Goal: Check status: Check status

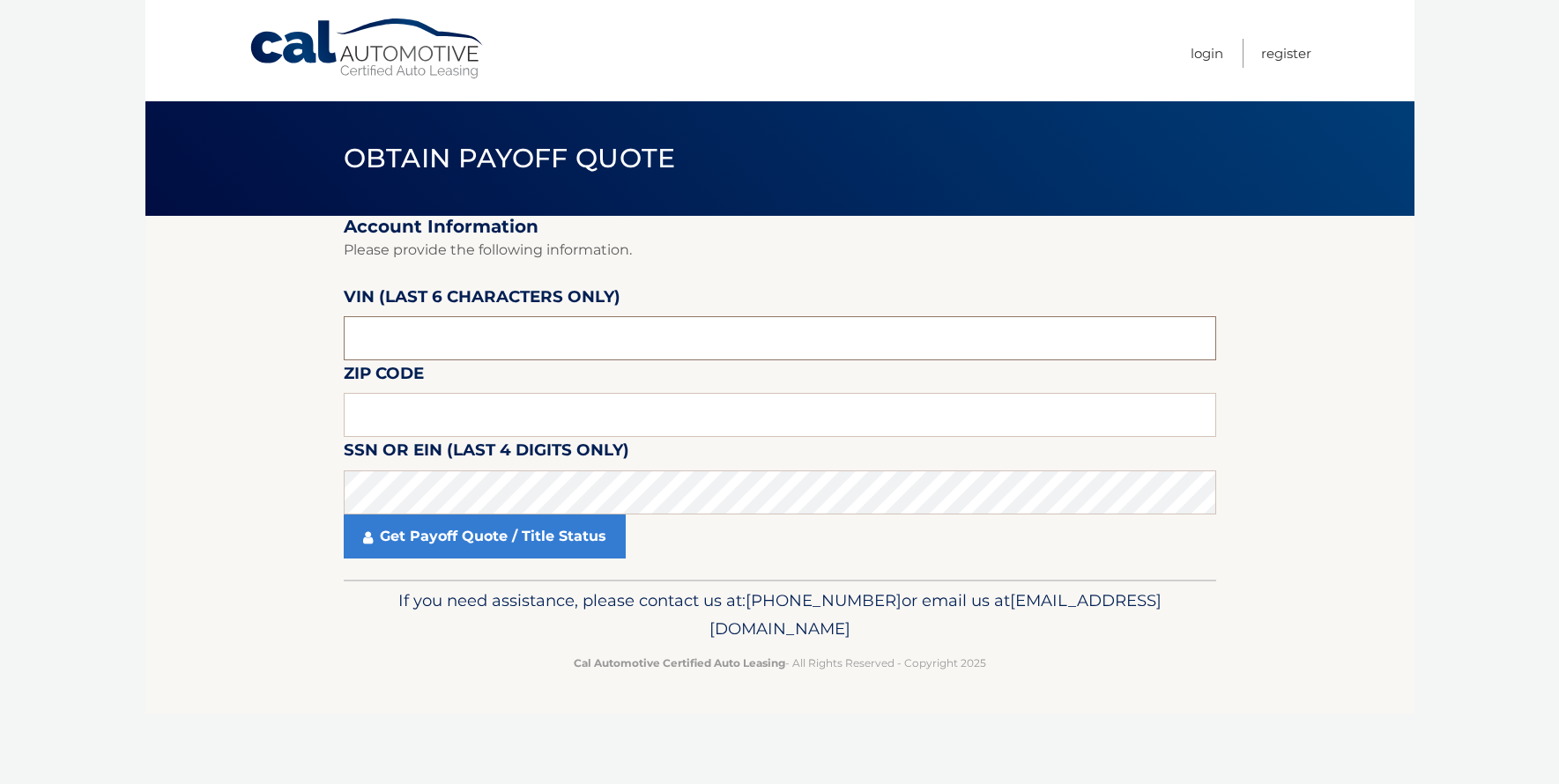
click at [478, 340] on input "text" at bounding box center [780, 338] width 872 height 44
click at [563, 344] on input "text" at bounding box center [780, 338] width 872 height 44
paste input "NPN860"
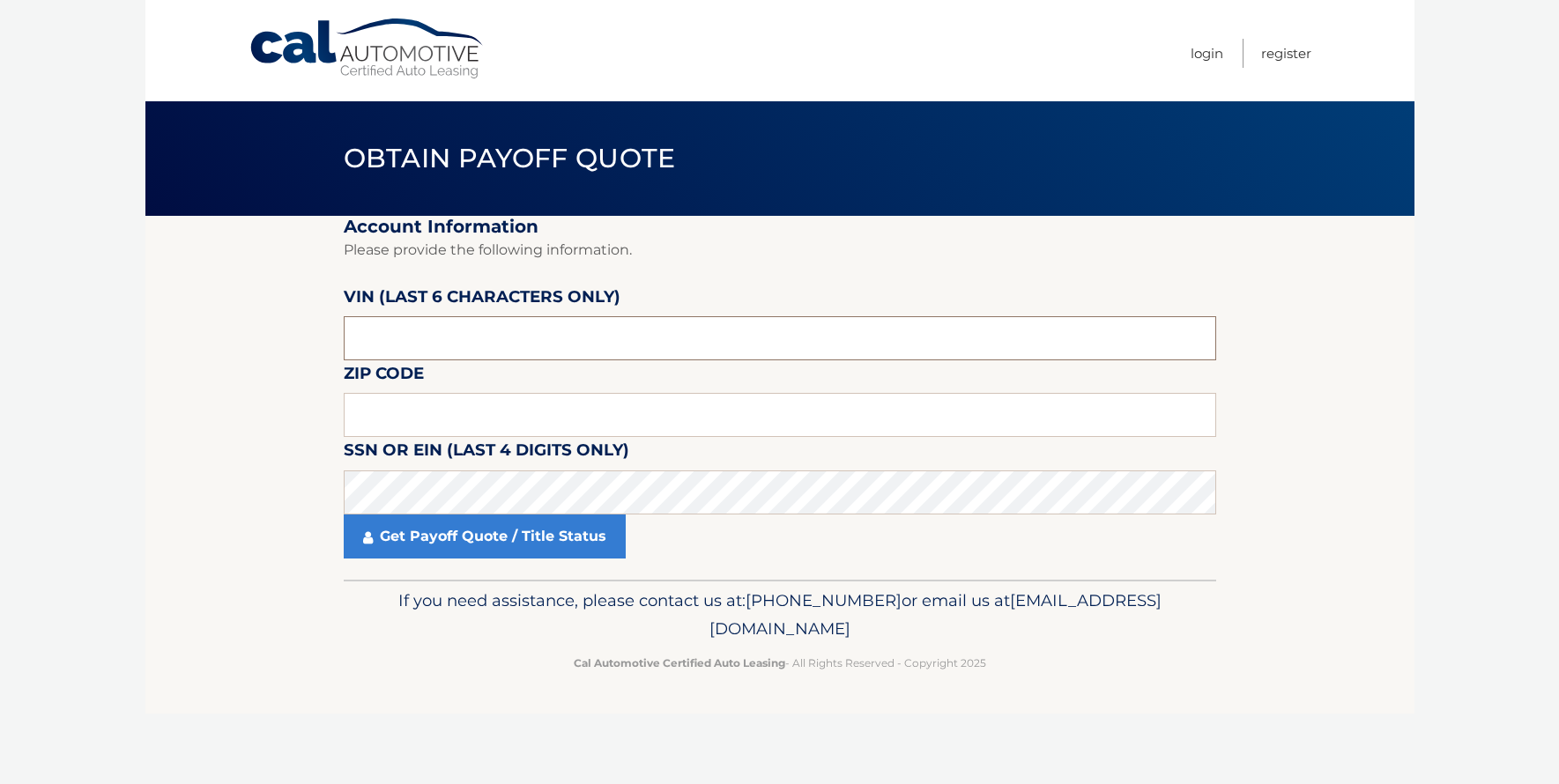
type input "NPN860"
drag, startPoint x: 422, startPoint y: 340, endPoint x: 345, endPoint y: 348, distance: 77.4
click at [347, 348] on input "NPN860" at bounding box center [780, 338] width 872 height 44
click at [458, 348] on input "text" at bounding box center [780, 338] width 872 height 44
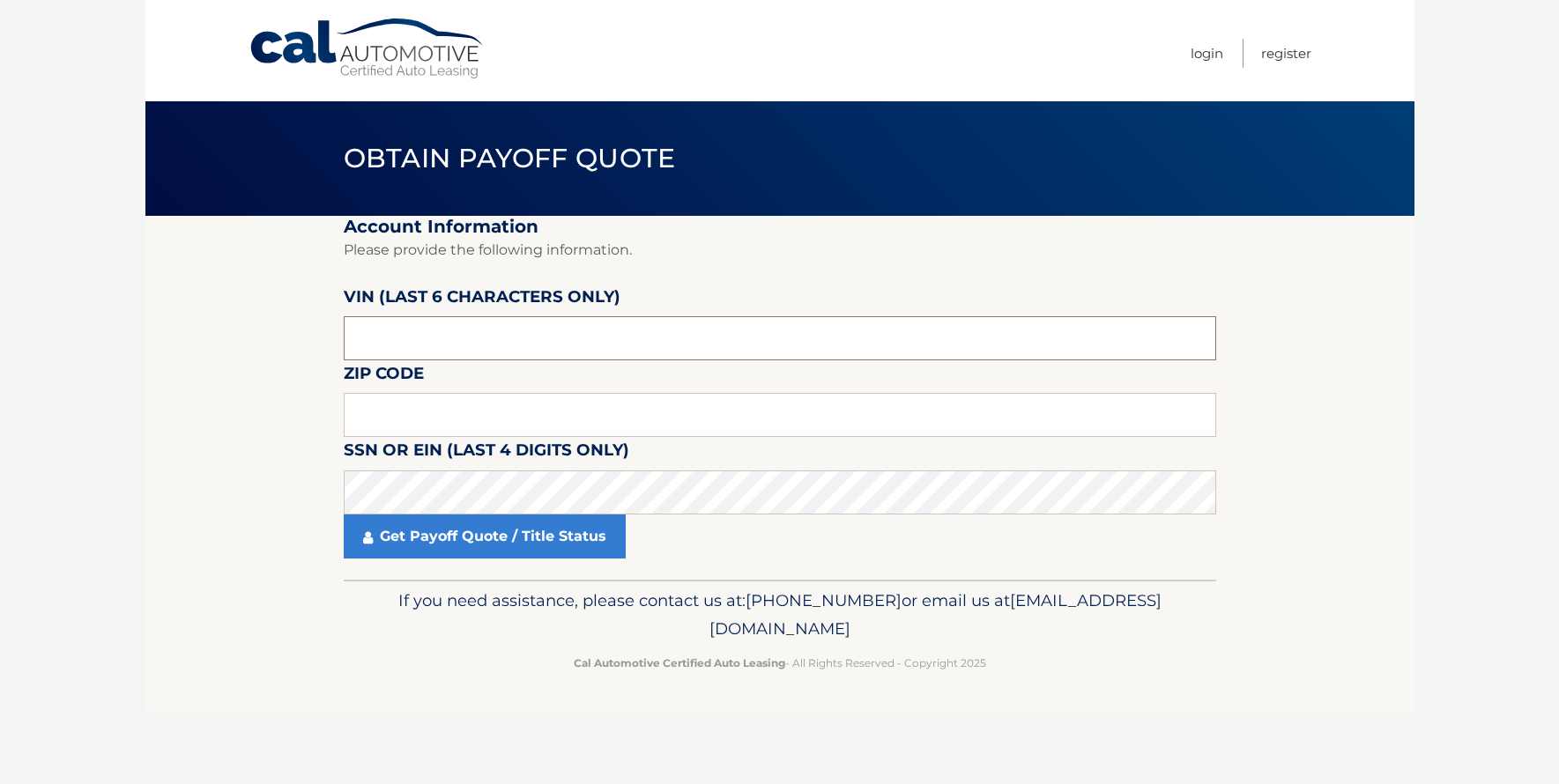
click at [458, 348] on input "text" at bounding box center [780, 338] width 872 height 44
paste input "N86058"
type input "N86058"
click at [731, 425] on input "text" at bounding box center [780, 415] width 872 height 44
click at [524, 418] on input "text" at bounding box center [780, 415] width 872 height 44
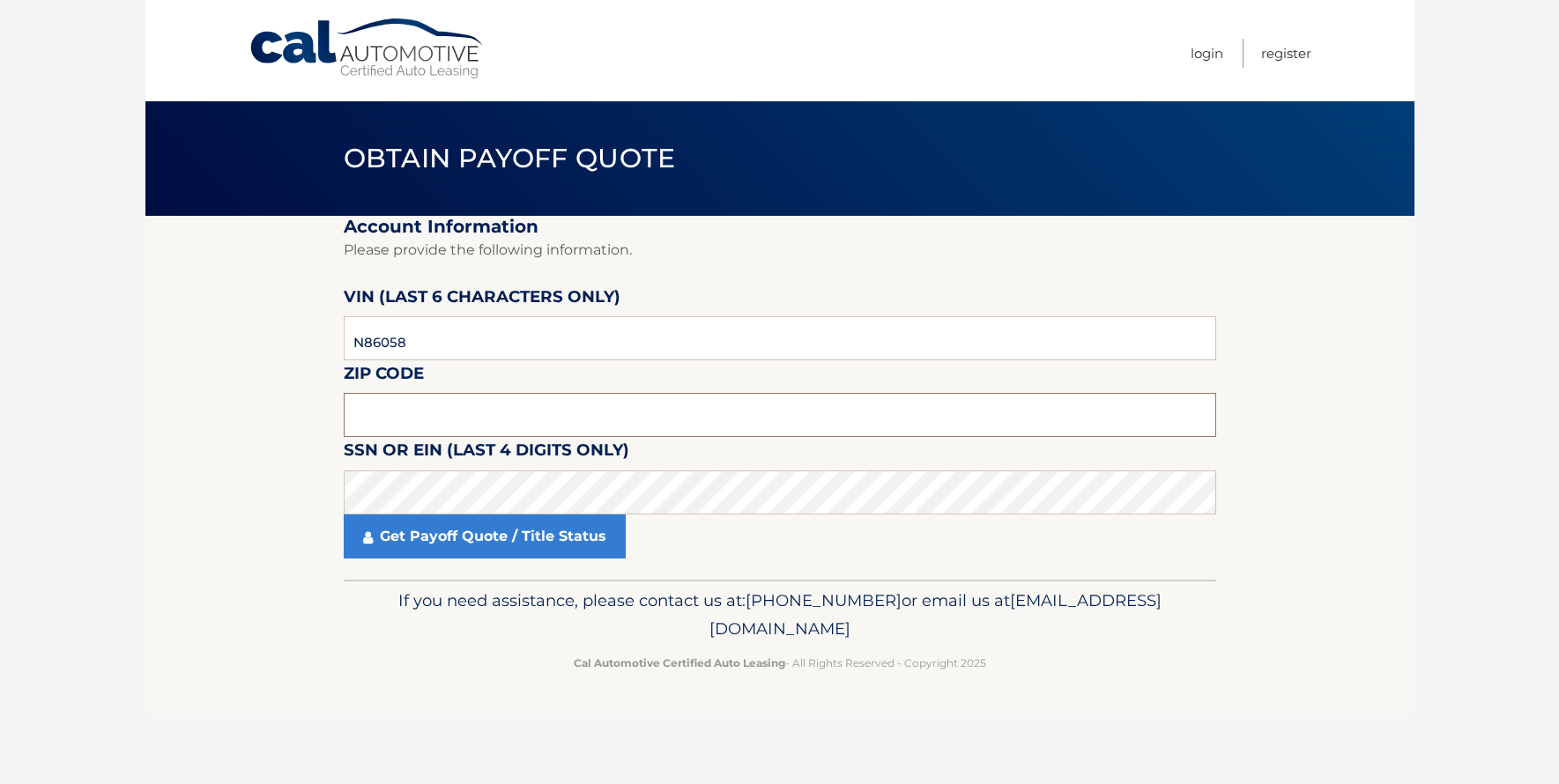
paste input "14221"
type input "14221"
click at [309, 533] on section "Account Information Please provide the following information. [PERSON_NAME] (la…" at bounding box center [780, 398] width 1269 height 364
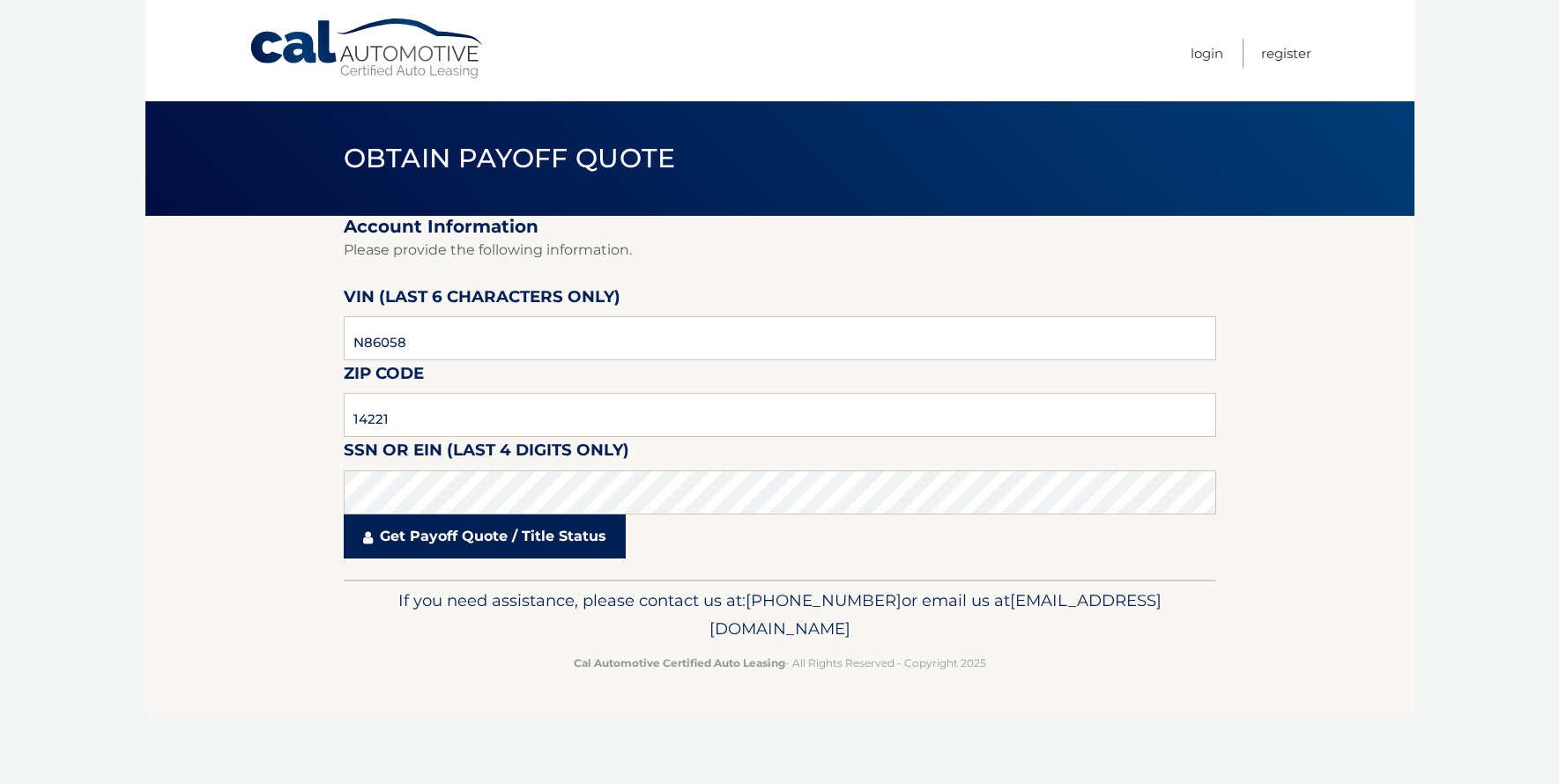
click at [461, 544] on link "Get Payoff Quote / Title Status" at bounding box center [485, 535] width 282 height 44
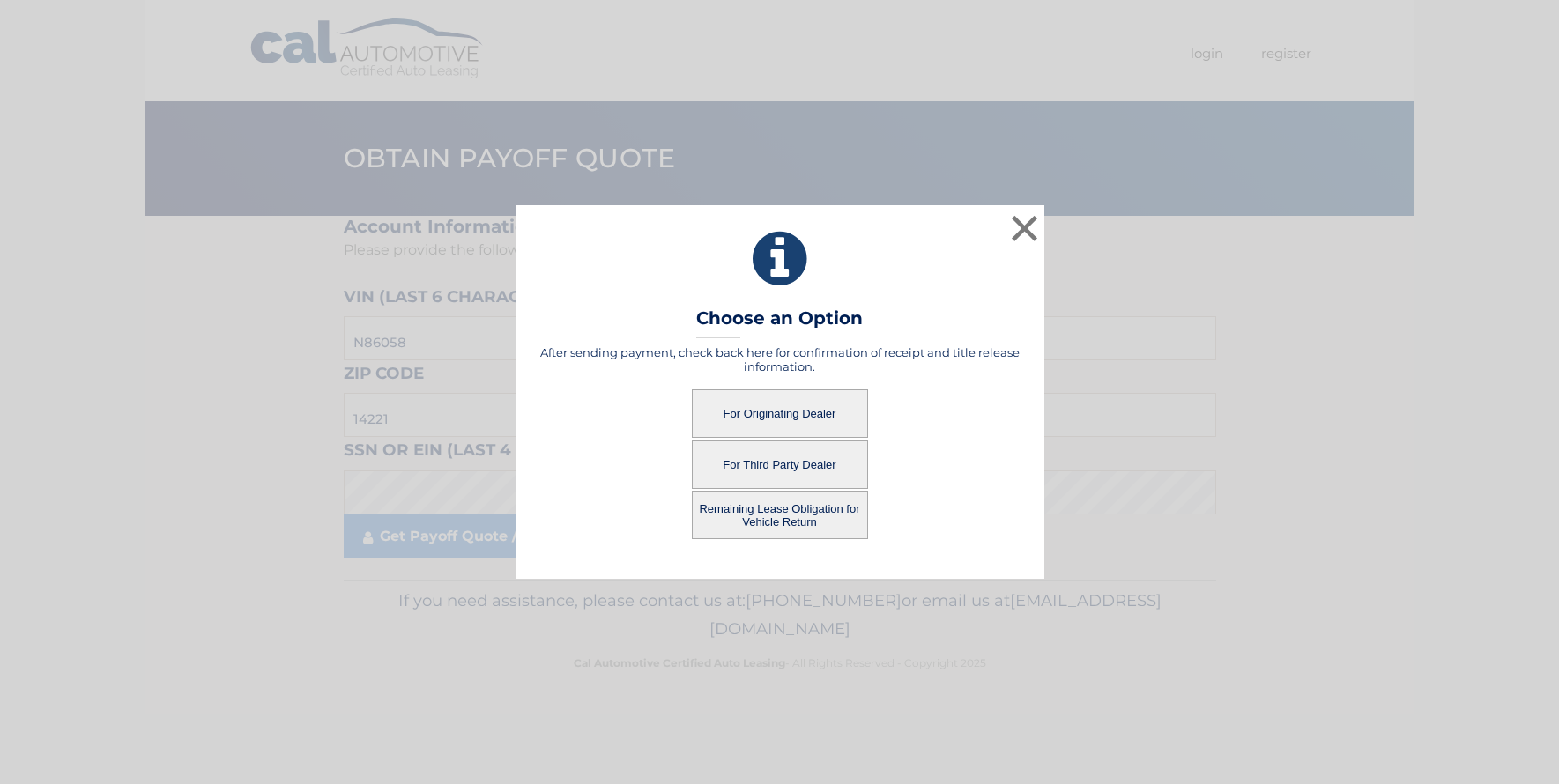
click at [753, 471] on button "For Third Party Dealer" at bounding box center [780, 464] width 176 height 48
click at [785, 465] on button "For Third Party Dealer" at bounding box center [780, 464] width 176 height 48
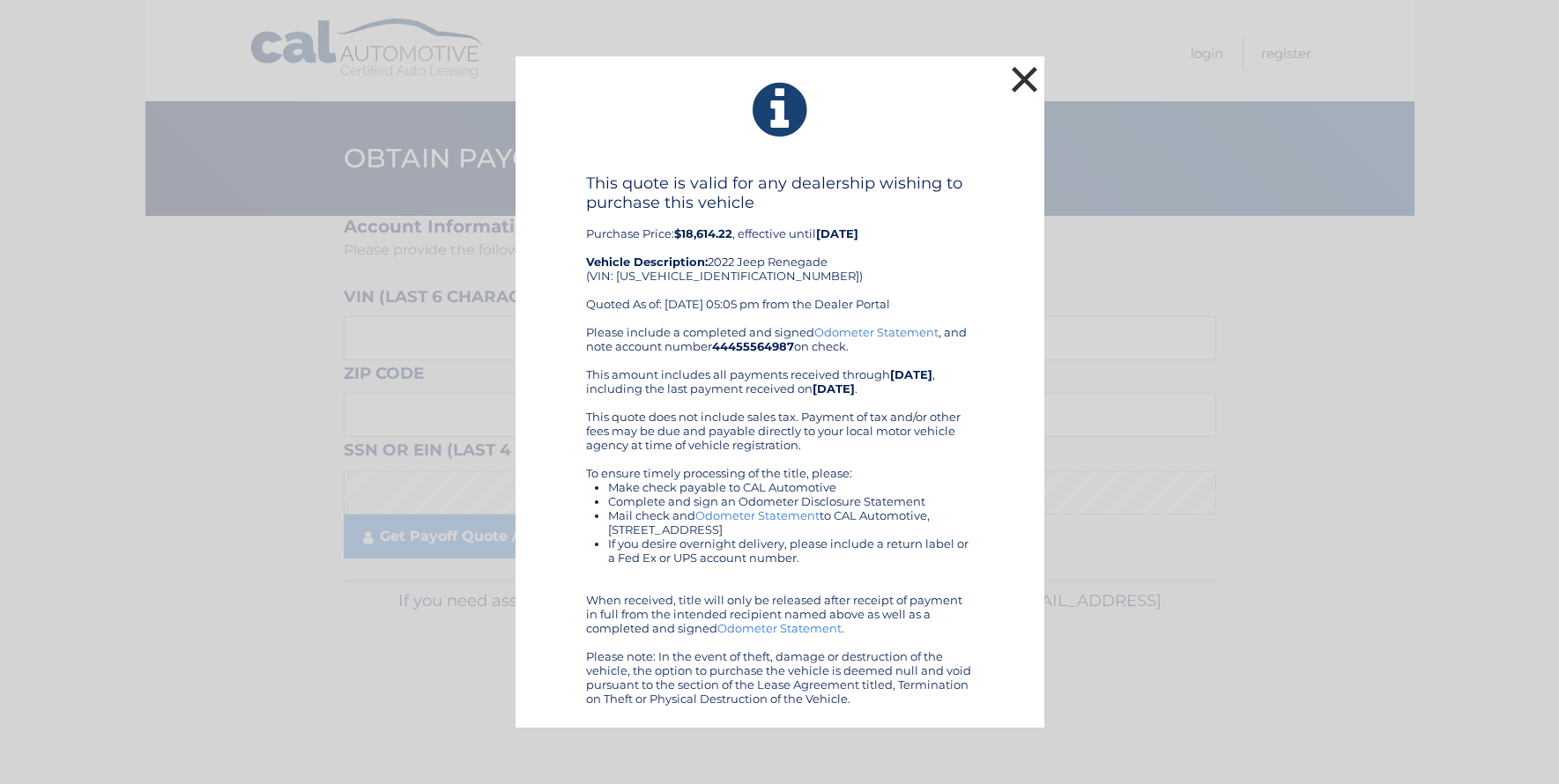
click at [1037, 81] on button "×" at bounding box center [1025, 80] width 35 height 35
